Goal: Task Accomplishment & Management: Use online tool/utility

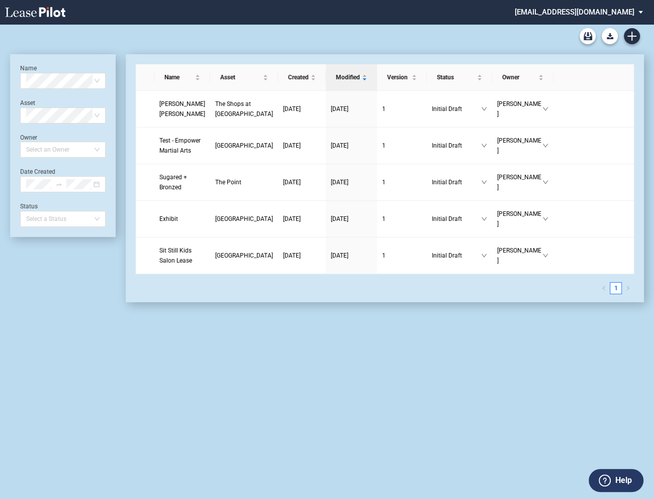
click at [584, 12] on md-select "[EMAIL_ADDRESS][DOMAIN_NAME] Super Admin Area Admin Area Settings Sign Out" at bounding box center [582, 11] width 138 height 23
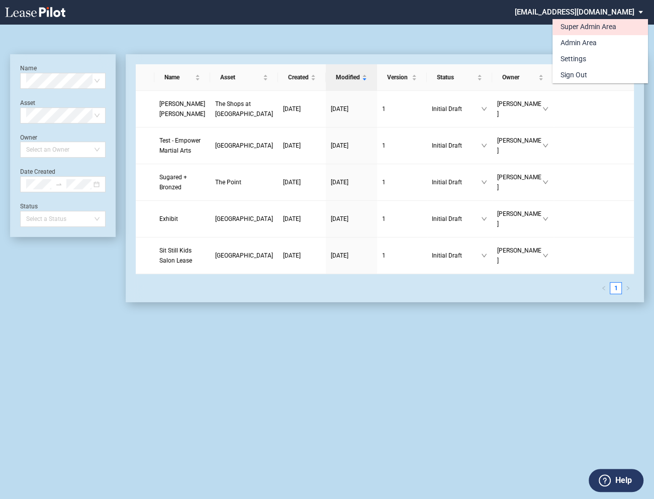
click at [569, 31] on div "Super Admin Area" at bounding box center [588, 27] width 56 height 10
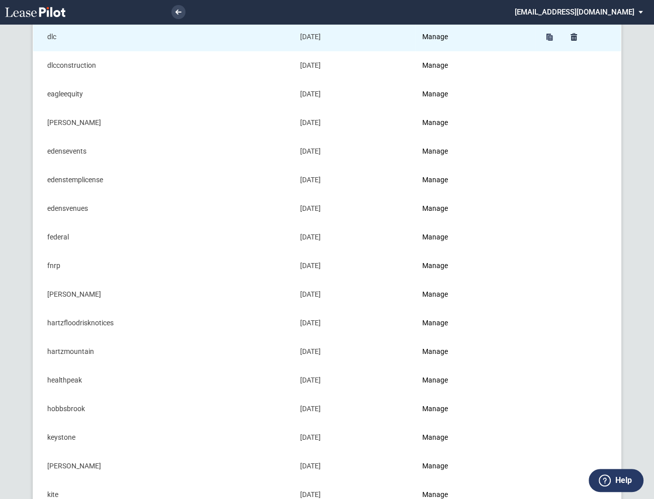
scroll to position [326, 0]
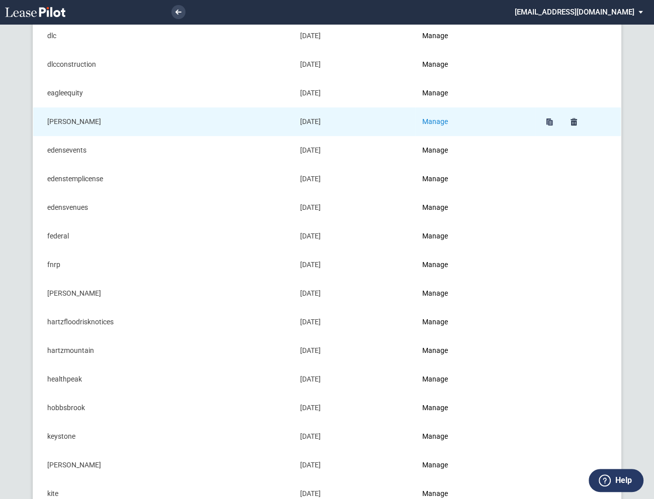
click at [442, 122] on link "Manage" at bounding box center [435, 122] width 26 height 8
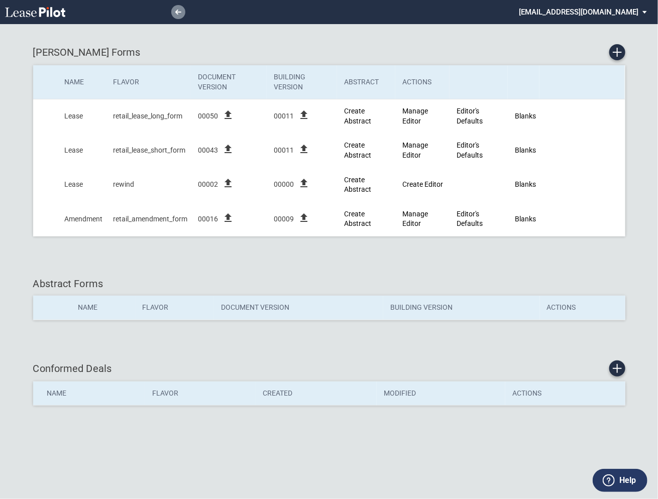
click at [180, 15] on link at bounding box center [178, 12] width 14 height 14
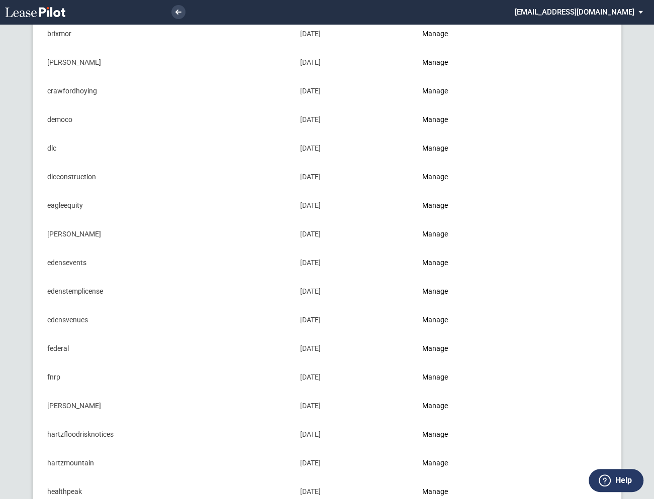
scroll to position [213, 0]
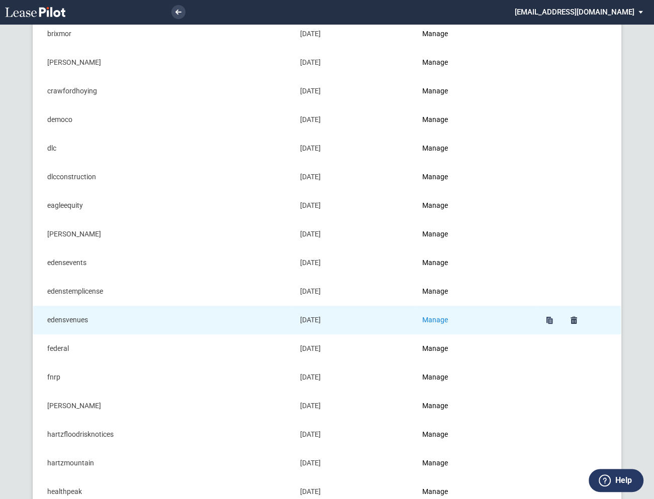
click at [447, 321] on link "Manage" at bounding box center [435, 320] width 26 height 8
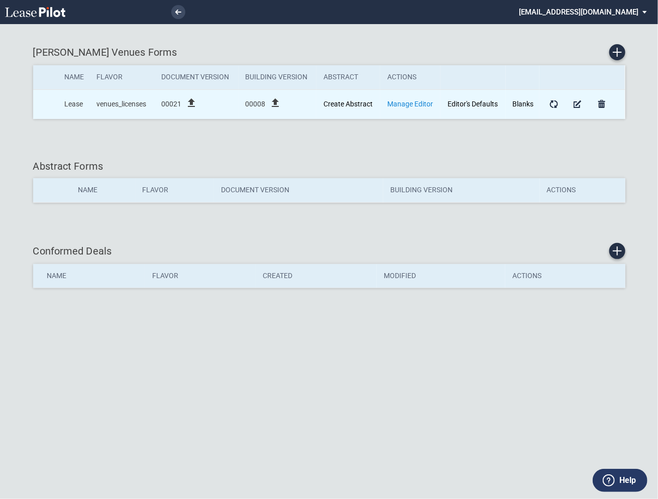
click at [400, 103] on link "Manage Editor" at bounding box center [410, 104] width 46 height 8
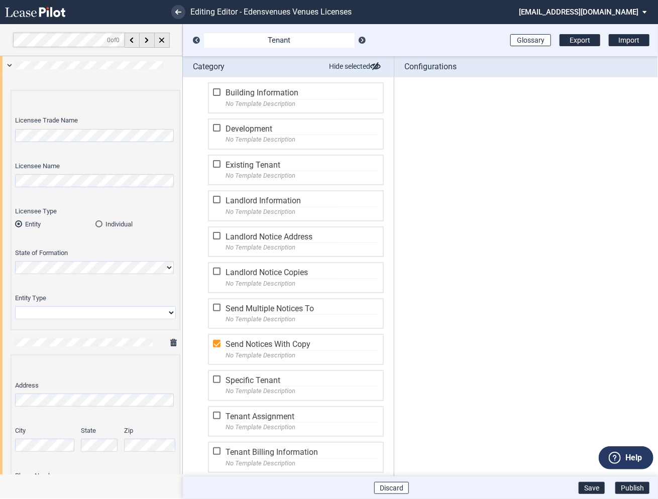
scroll to position [313, 0]
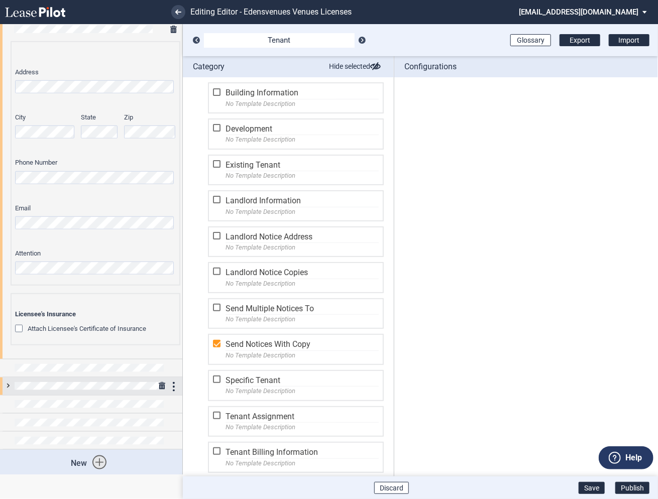
click at [8, 380] on div at bounding box center [91, 387] width 182 height 18
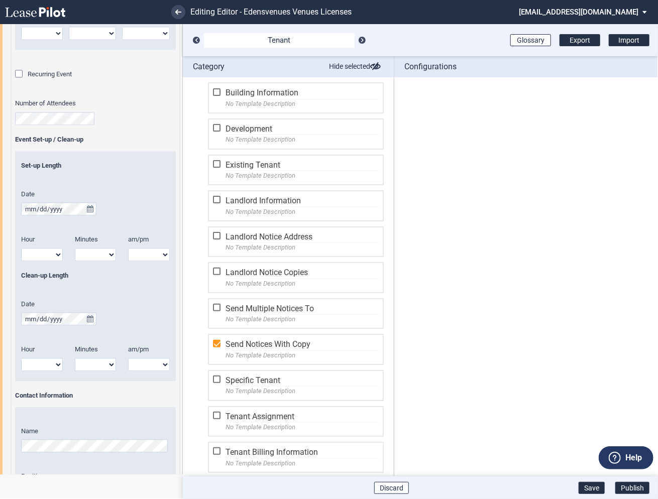
scroll to position [945, 0]
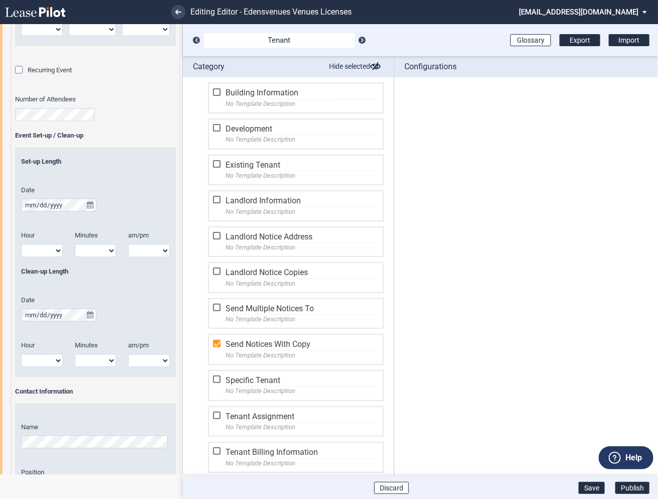
click at [91, 248] on select "00 05 10 15 20 25 30 35 40 45 50 55" at bounding box center [96, 250] width 42 height 13
